Goal: Find specific page/section: Find specific page/section

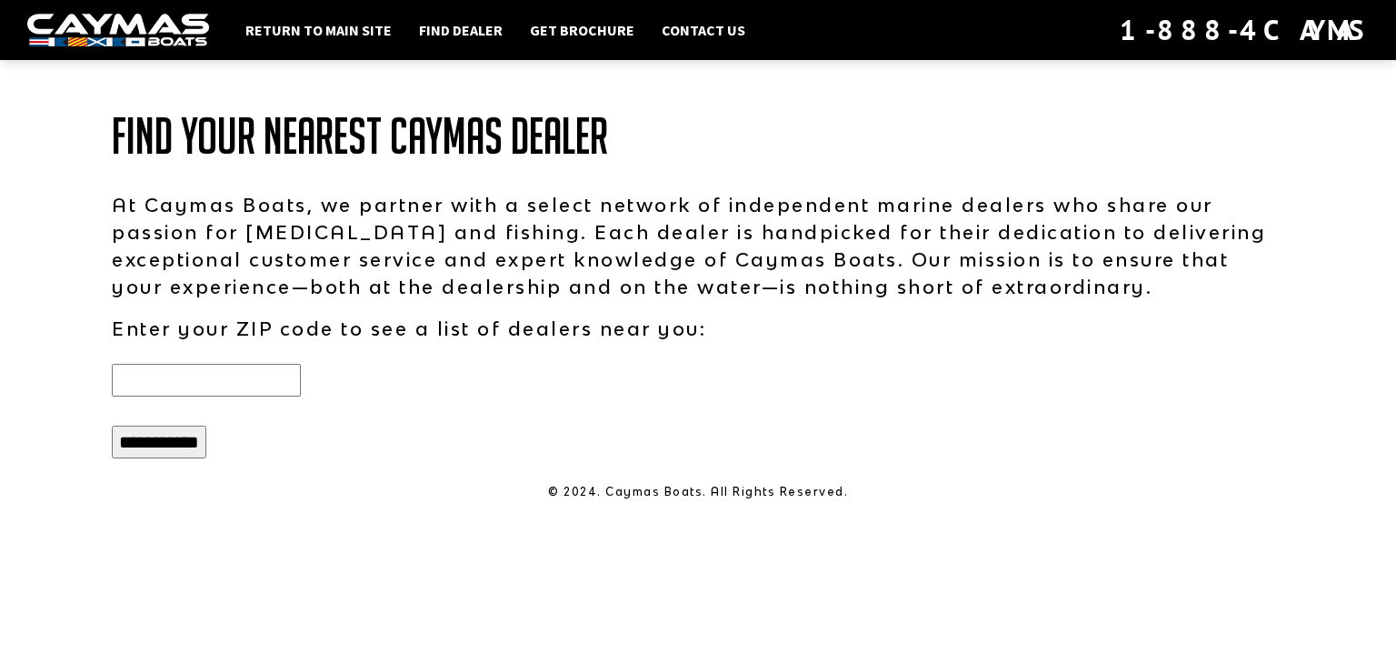
click at [179, 375] on input "text" at bounding box center [206, 380] width 189 height 33
type input "*****"
click at [184, 442] on input "**********" at bounding box center [159, 441] width 95 height 33
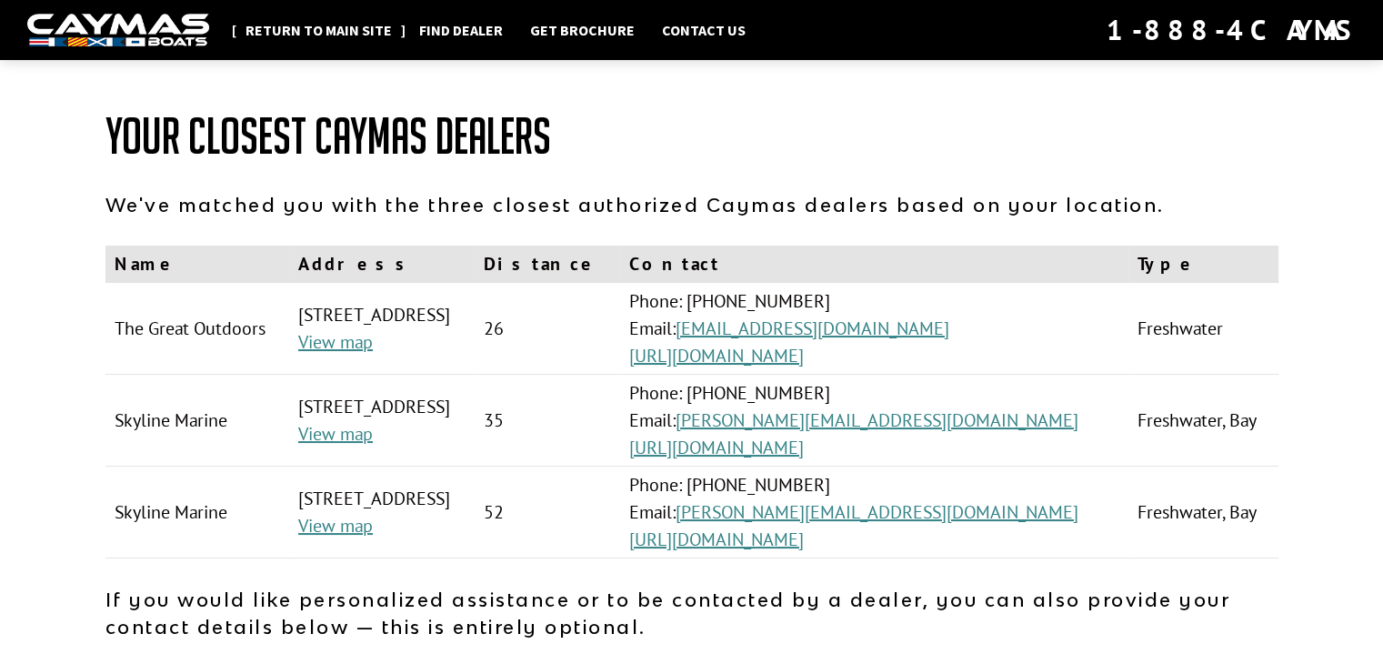
click at [349, 26] on link "Return to main site" at bounding box center [318, 30] width 165 height 24
